Goal: Task Accomplishment & Management: Use online tool/utility

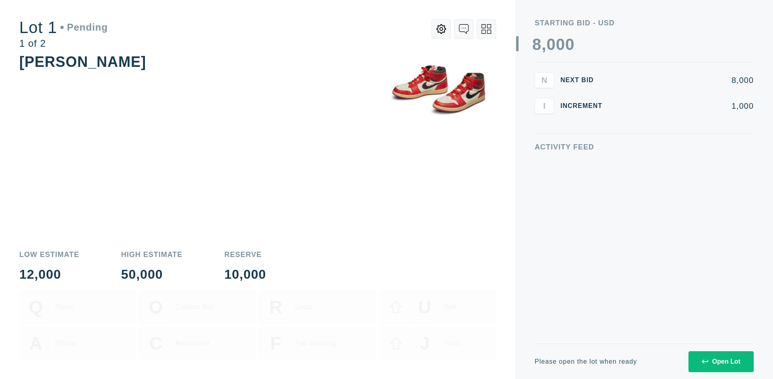
click at [721, 361] on div "Open Lot" at bounding box center [721, 361] width 39 height 7
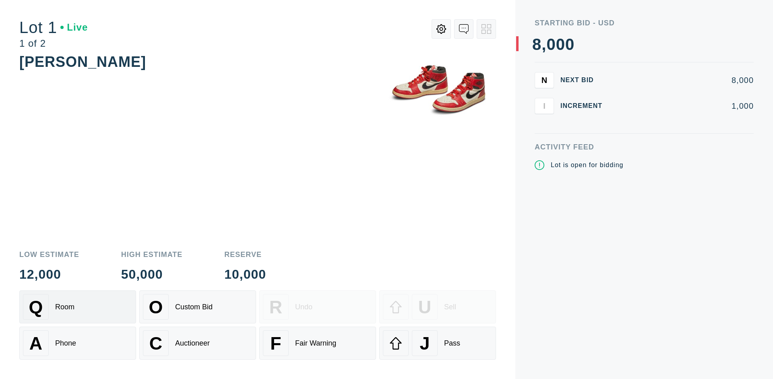
click at [78, 307] on div "Q Room" at bounding box center [78, 307] width 110 height 26
click at [438, 307] on div "U Sell" at bounding box center [438, 307] width 110 height 26
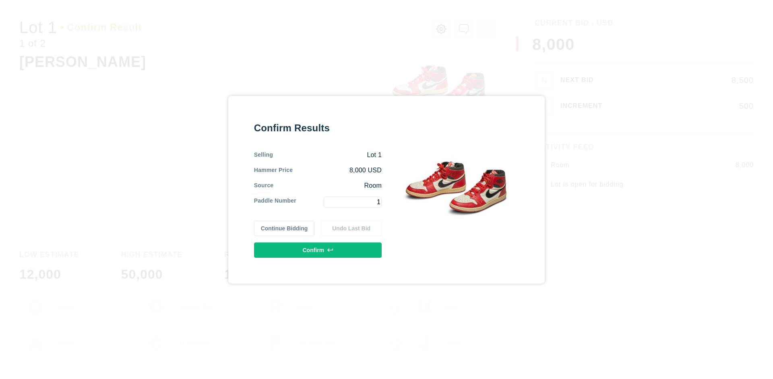
type input "1"
click at [318, 250] on button "Confirm" at bounding box center [318, 249] width 128 height 15
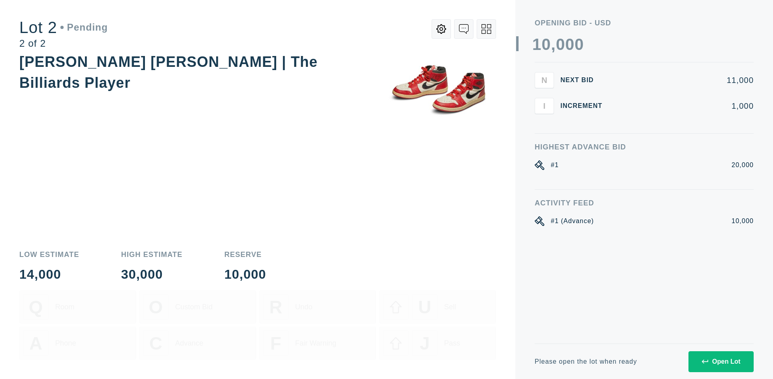
click at [721, 361] on div "Open Lot" at bounding box center [721, 361] width 39 height 7
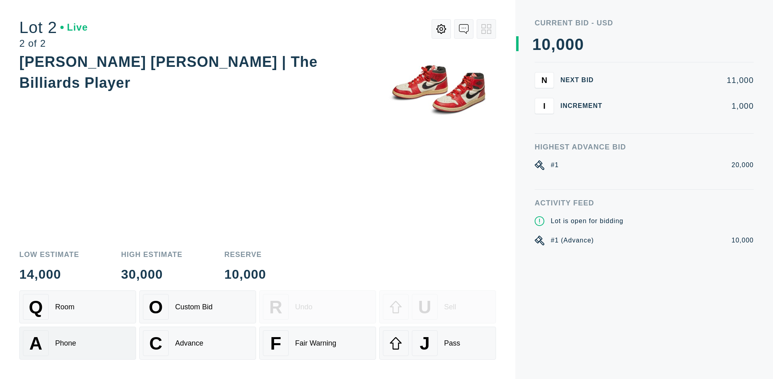
click at [78, 343] on div "A Phone" at bounding box center [78, 343] width 110 height 26
